Goal: Navigation & Orientation: Understand site structure

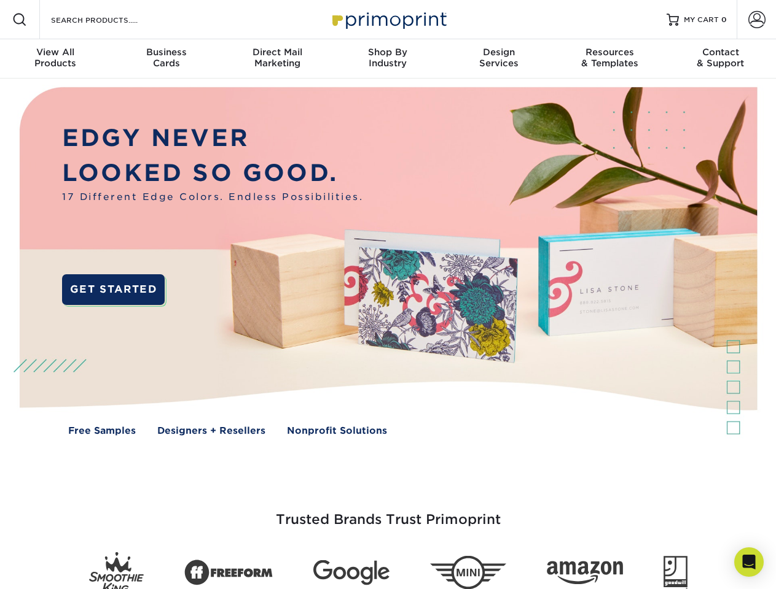
click at [387, 295] on img at bounding box center [388, 271] width 768 height 384
click at [20, 20] on span at bounding box center [19, 19] width 15 height 15
click at [756, 20] on span at bounding box center [756, 19] width 17 height 17
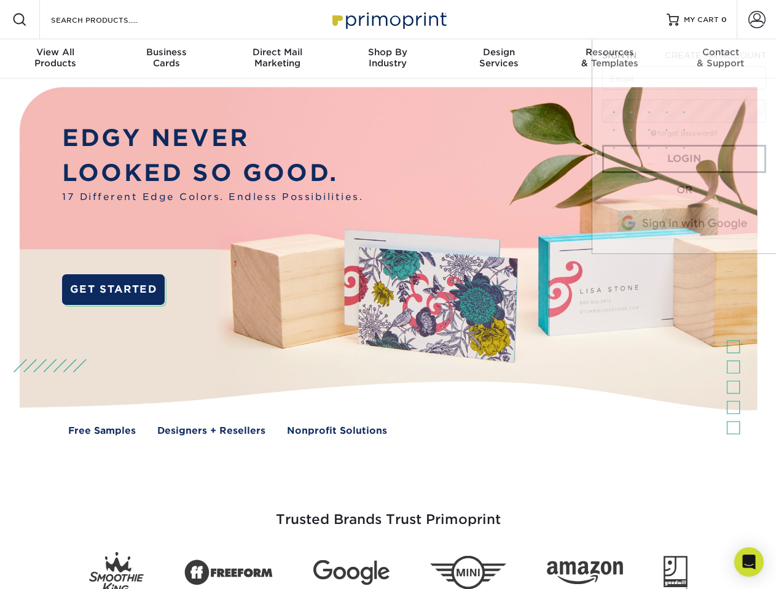
click at [55, 59] on div "View All Products" at bounding box center [55, 58] width 111 height 22
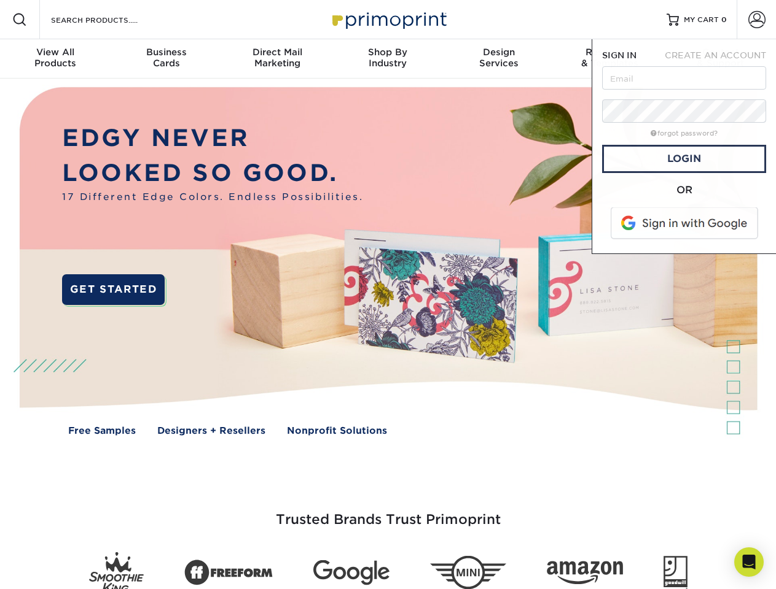
click at [166, 59] on div "Business Cards" at bounding box center [166, 58] width 111 height 22
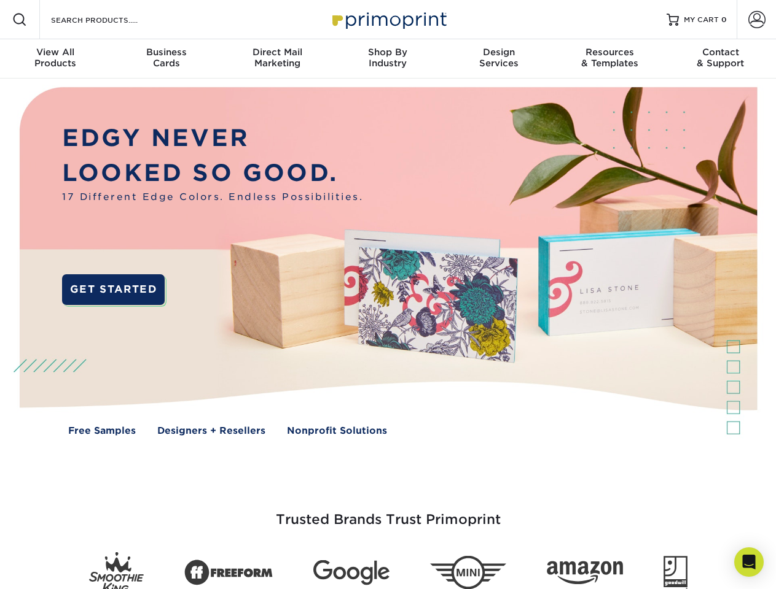
click at [277, 59] on div "Direct Mail Marketing" at bounding box center [277, 58] width 111 height 22
click at [387, 59] on div "Shop By Industry" at bounding box center [387, 58] width 111 height 22
click at [499, 59] on div "Design Services" at bounding box center [498, 58] width 111 height 22
click at [609, 59] on div "Resources & Templates" at bounding box center [609, 58] width 111 height 22
click at [720, 59] on div "Contact & Support" at bounding box center [720, 58] width 111 height 22
